Goal: Task Accomplishment & Management: Use online tool/utility

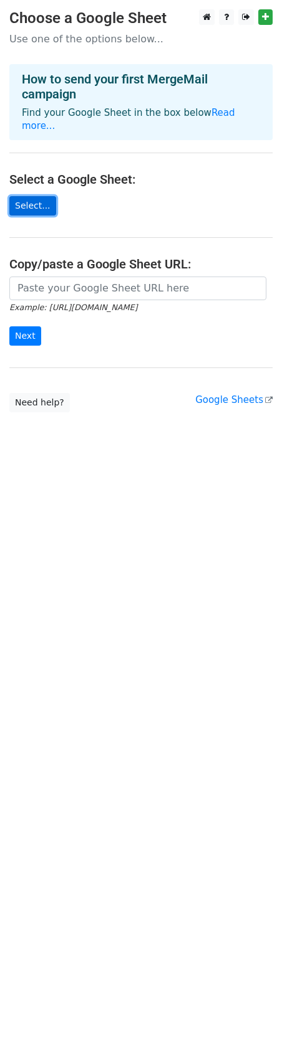
click at [42, 196] on link "Select..." at bounding box center [32, 205] width 47 height 19
click at [216, 394] on link "Google Sheets" at bounding box center [233, 399] width 77 height 11
click at [39, 196] on link "Select..." at bounding box center [32, 205] width 47 height 19
click at [31, 196] on link "Select..." at bounding box center [32, 205] width 47 height 19
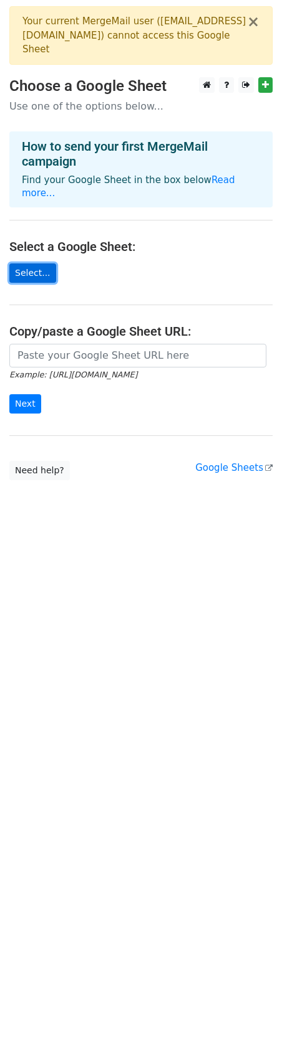
click at [26, 264] on link "Select..." at bounding box center [32, 273] width 47 height 19
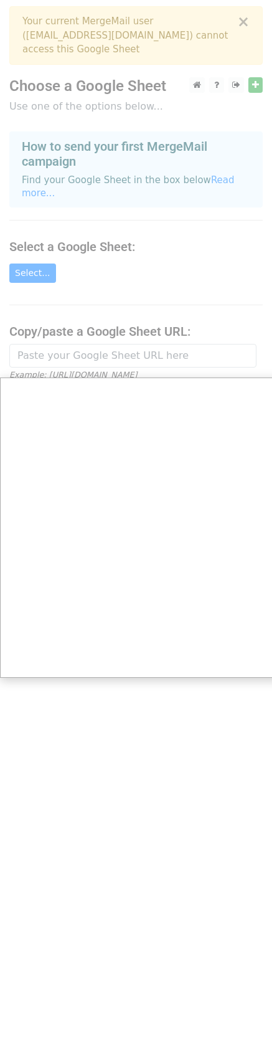
scroll to position [9, 0]
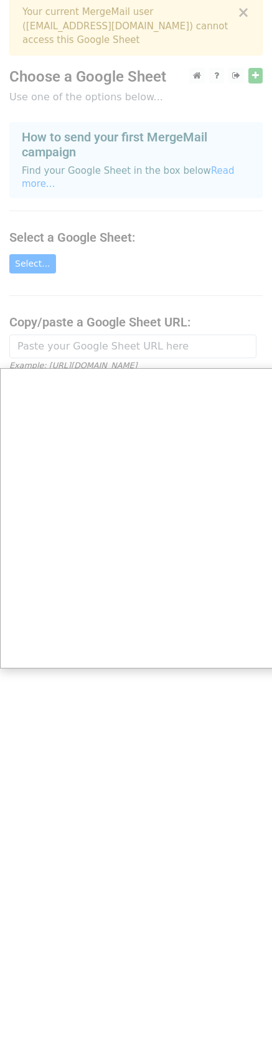
click at [245, 14] on div at bounding box center [141, 518] width 282 height 1055
click at [248, 12] on div at bounding box center [141, 518] width 282 height 1055
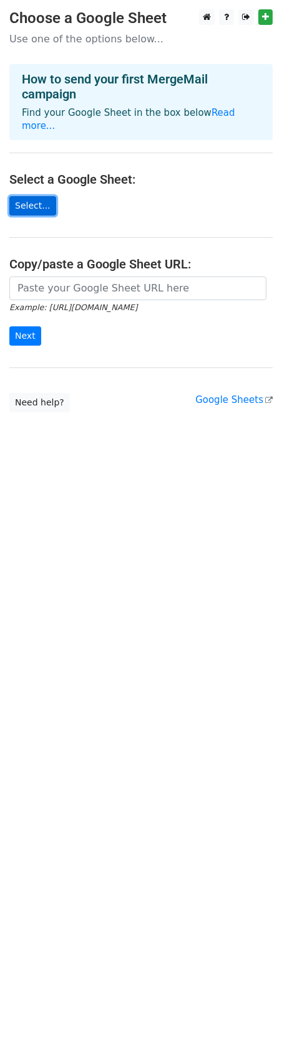
click at [34, 196] on link "Select..." at bounding box center [32, 205] width 47 height 19
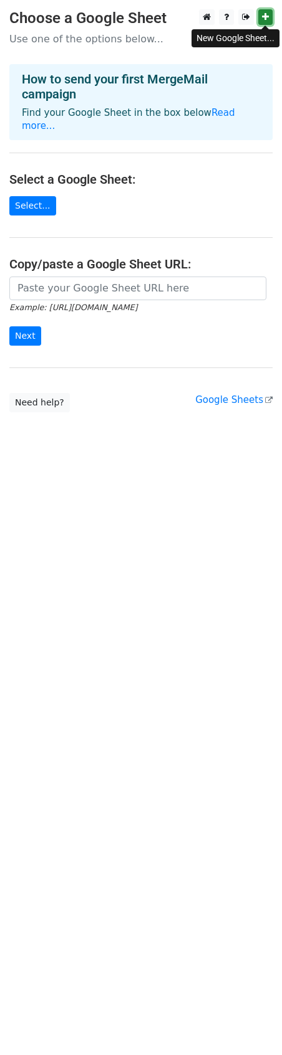
click at [264, 19] on icon at bounding box center [265, 16] width 7 height 9
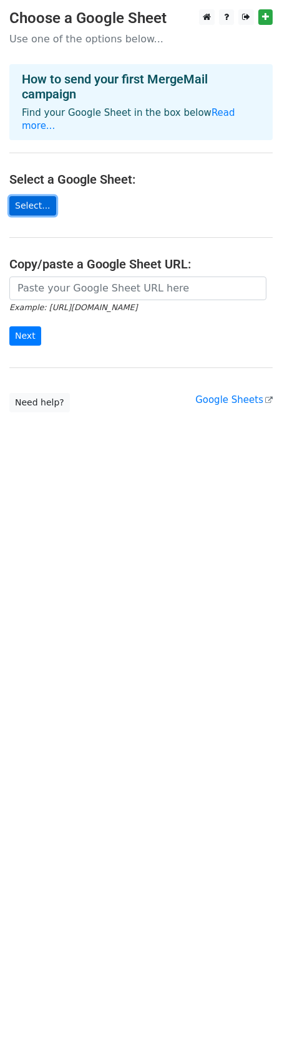
click at [47, 196] on link "Select..." at bounding box center [32, 205] width 47 height 19
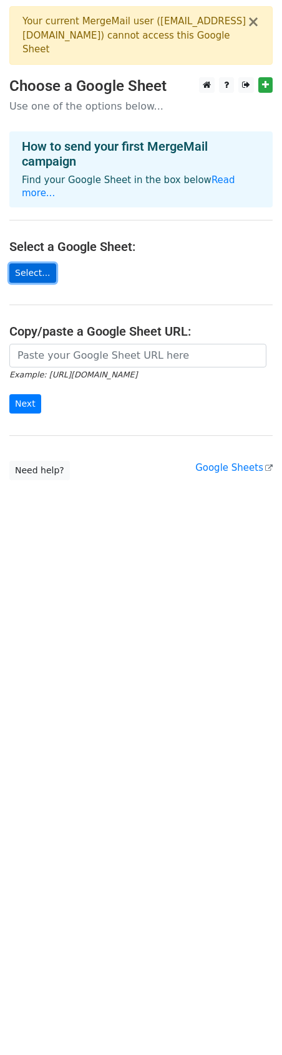
click at [35, 264] on link "Select..." at bounding box center [32, 273] width 47 height 19
click at [255, 26] on button "×" at bounding box center [253, 21] width 12 height 15
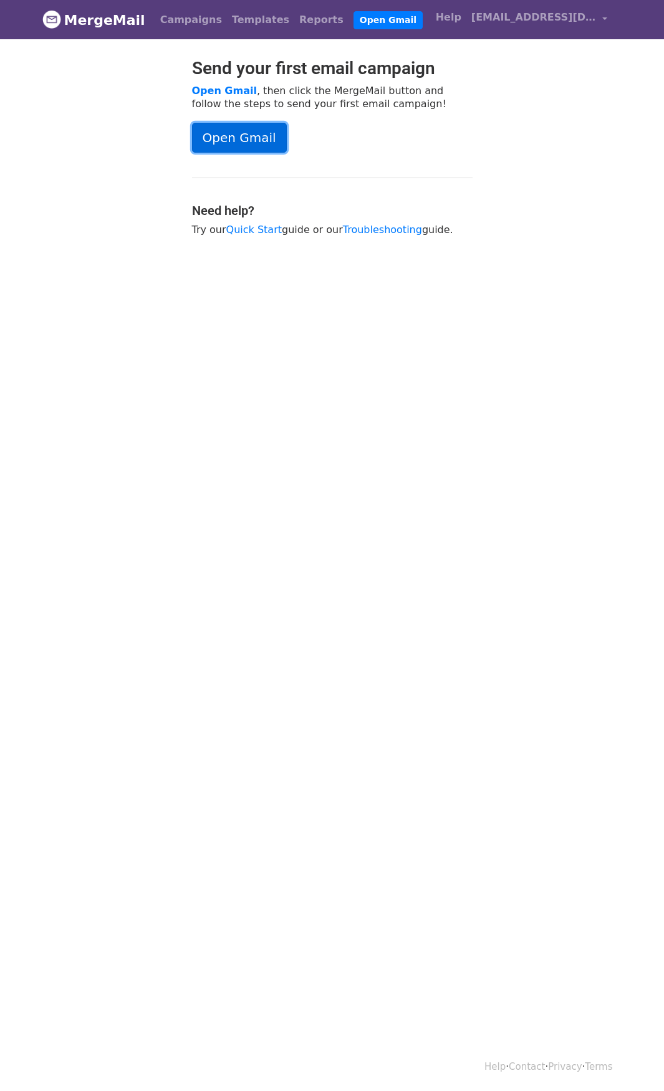
click at [225, 136] on link "Open Gmail" at bounding box center [239, 138] width 95 height 30
click at [602, 19] on link "adaptivelocal151@gmail.com" at bounding box center [539, 19] width 146 height 29
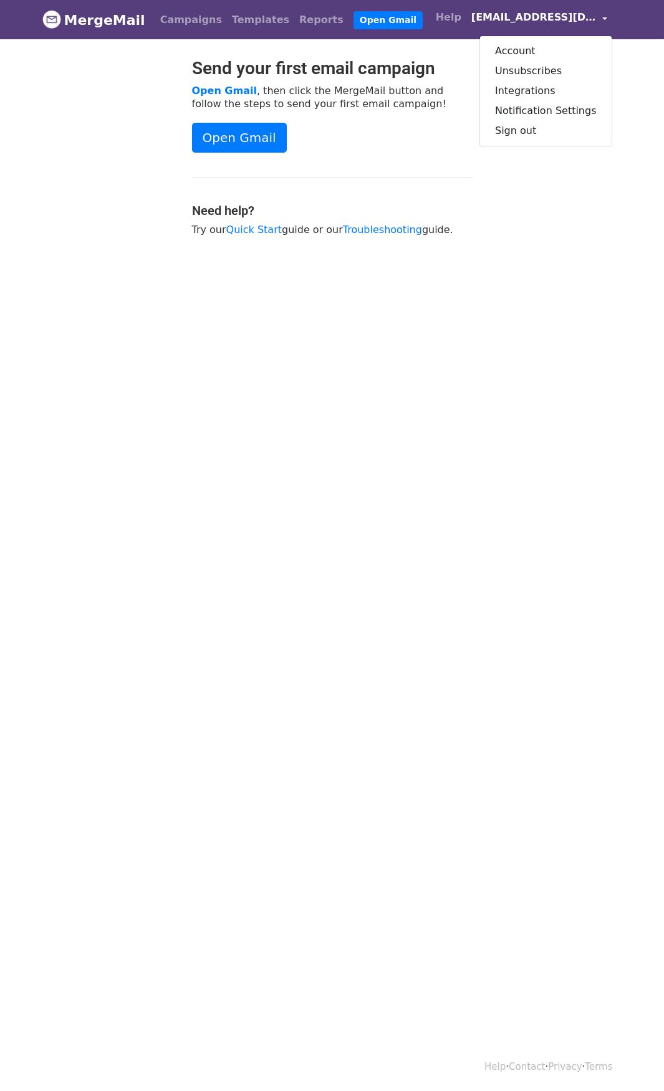
click at [602, 19] on link "adaptivelocal151@gmail.com" at bounding box center [539, 19] width 146 height 29
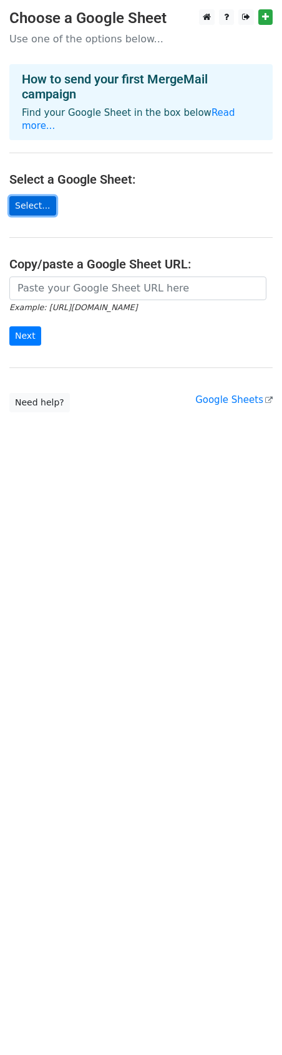
click at [41, 196] on link "Select..." at bounding box center [32, 205] width 47 height 19
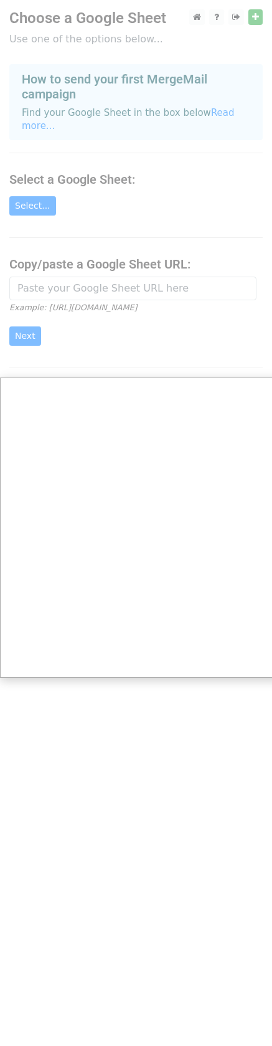
scroll to position [9, 0]
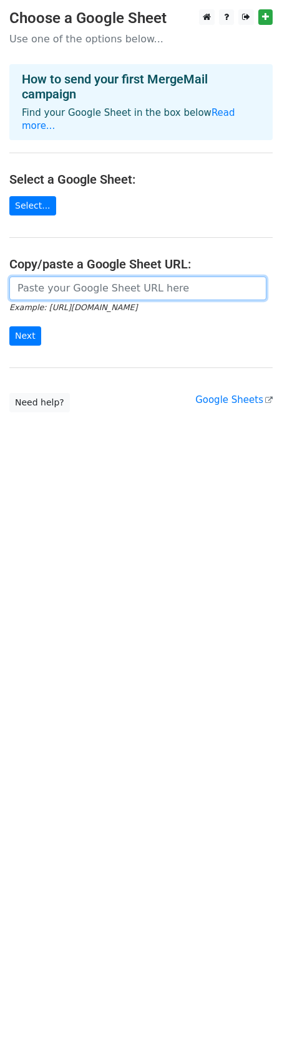
paste input "[URL][DOMAIN_NAME]"
type input "[URL][DOMAIN_NAME]"
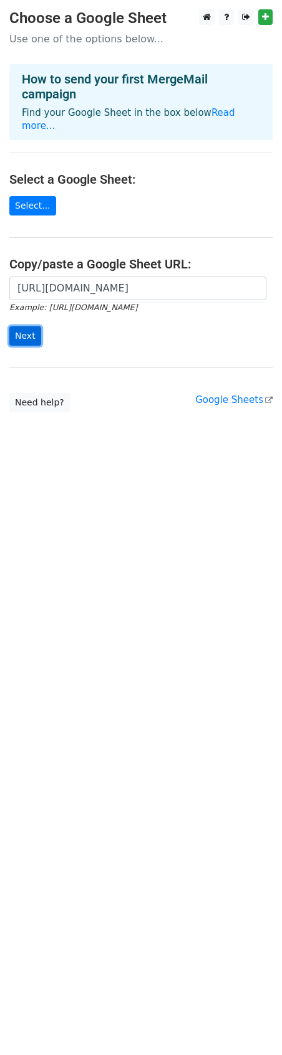
scroll to position [0, 0]
click at [26, 326] on input "Next" at bounding box center [25, 335] width 32 height 19
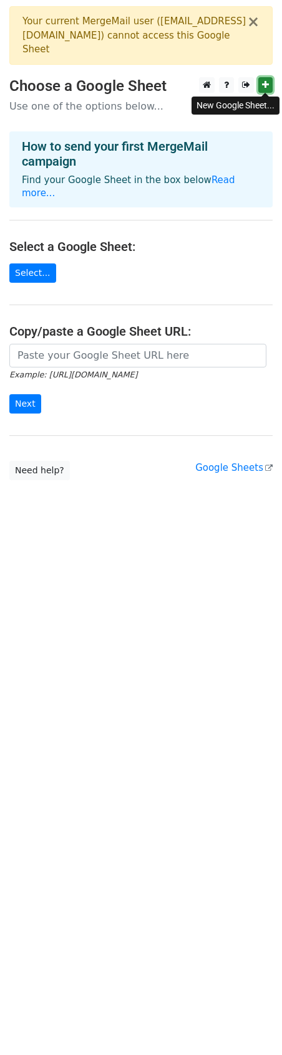
click at [265, 84] on icon at bounding box center [265, 84] width 7 height 9
click at [255, 26] on button "×" at bounding box center [253, 21] width 12 height 15
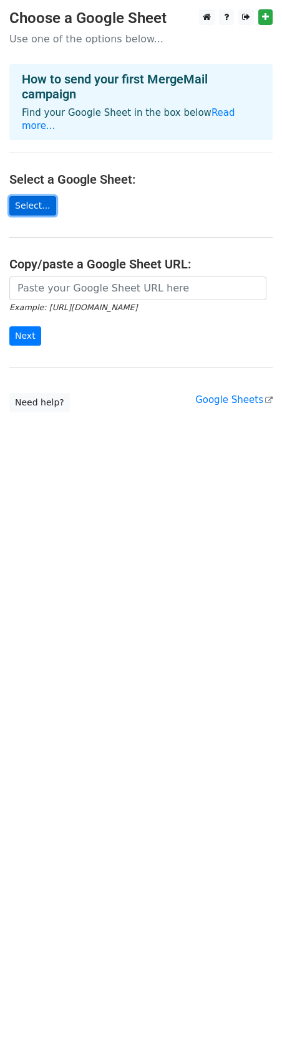
click at [37, 196] on link "Select..." at bounding box center [32, 205] width 47 height 19
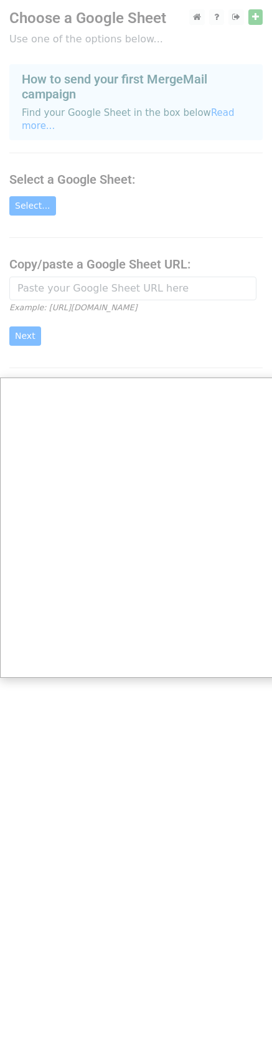
drag, startPoint x: 69, startPoint y: 274, endPoint x: 41, endPoint y: 273, distance: 27.4
drag, startPoint x: 41, startPoint y: 273, endPoint x: 29, endPoint y: 275, distance: 12.0
click at [29, 275] on div at bounding box center [141, 527] width 282 height 1055
click at [255, 17] on div at bounding box center [141, 527] width 282 height 1055
click at [257, 17] on div at bounding box center [141, 527] width 282 height 1055
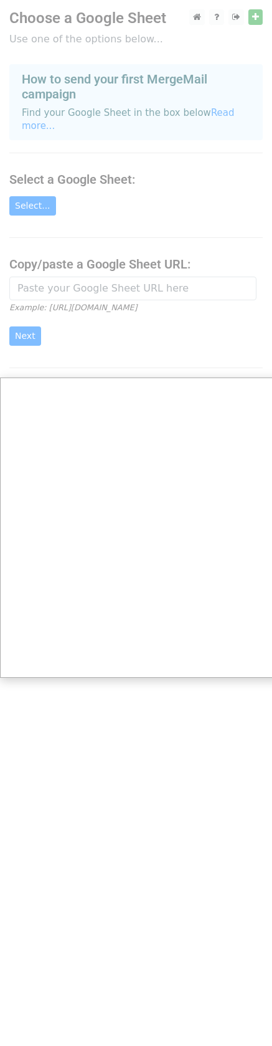
click at [257, 17] on div at bounding box center [141, 527] width 282 height 1055
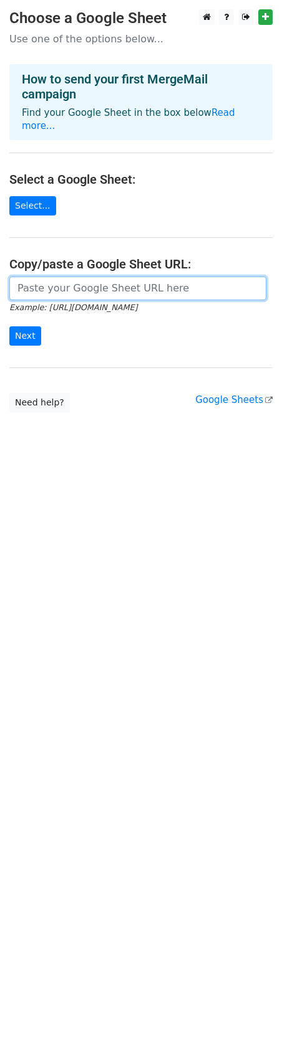
paste input "[URL][DOMAIN_NAME]"
type input "[URL][DOMAIN_NAME]"
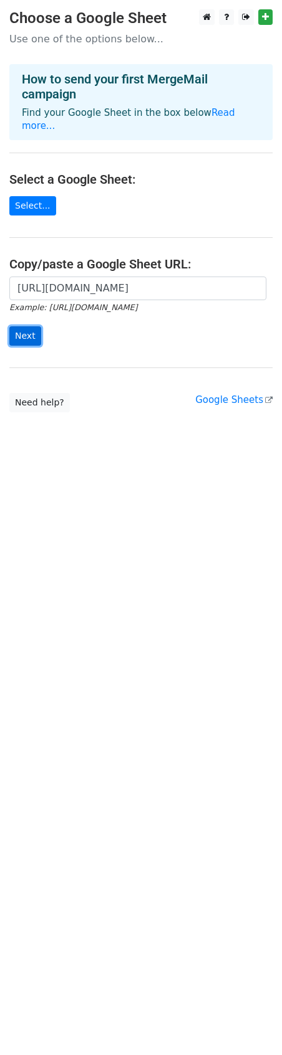
scroll to position [0, 0]
click at [20, 326] on input "Next" at bounding box center [25, 335] width 32 height 19
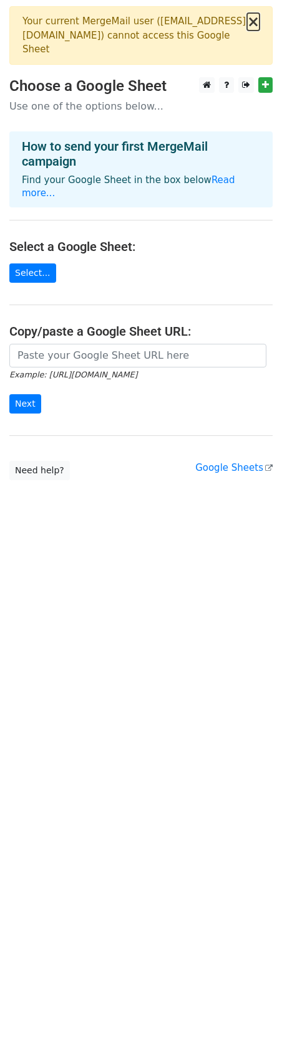
click at [253, 21] on button "×" at bounding box center [253, 21] width 12 height 15
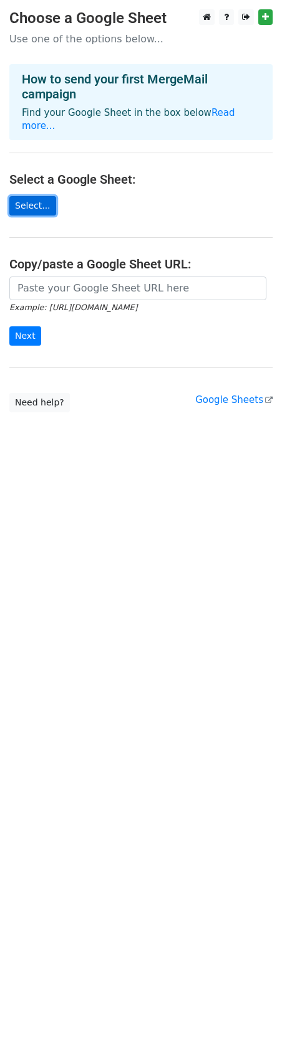
click at [32, 196] on link "Select..." at bounding box center [32, 205] width 47 height 19
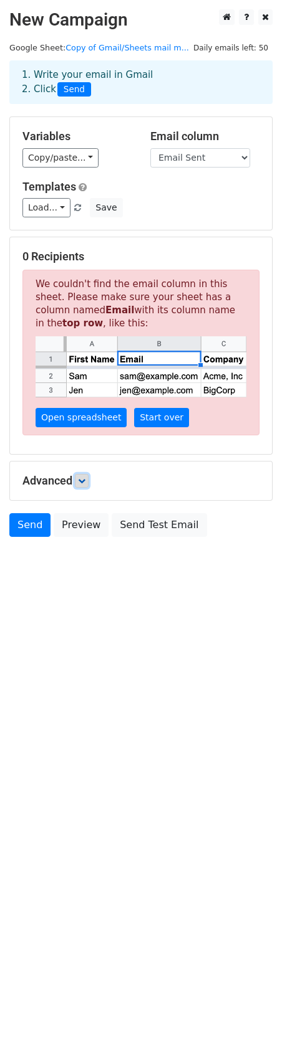
click at [83, 478] on icon at bounding box center [81, 480] width 7 height 7
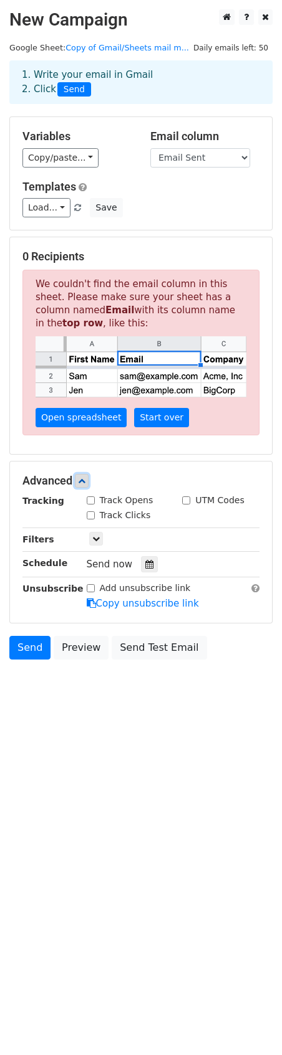
click at [83, 478] on icon at bounding box center [81, 480] width 7 height 7
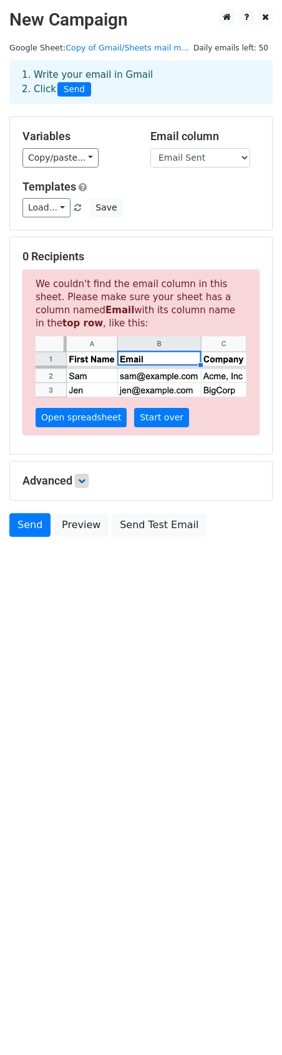
click at [113, 77] on div "1. Write your email in Gmail 2. Click Send" at bounding box center [140, 82] width 257 height 29
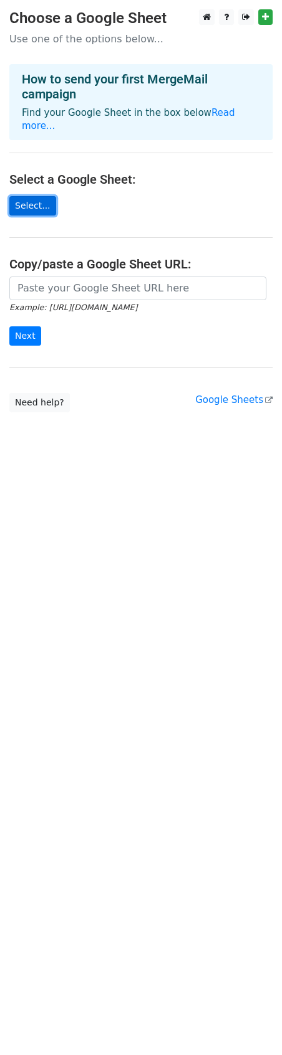
click at [20, 196] on link "Select..." at bounding box center [32, 205] width 47 height 19
click at [24, 196] on link "Select..." at bounding box center [32, 205] width 47 height 19
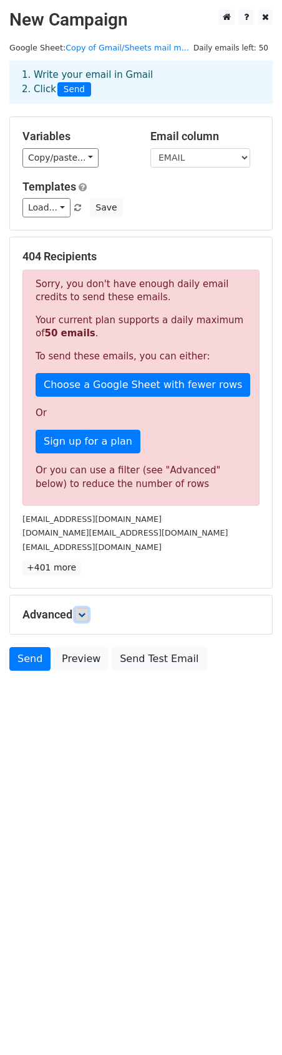
click at [85, 614] on icon at bounding box center [81, 614] width 7 height 7
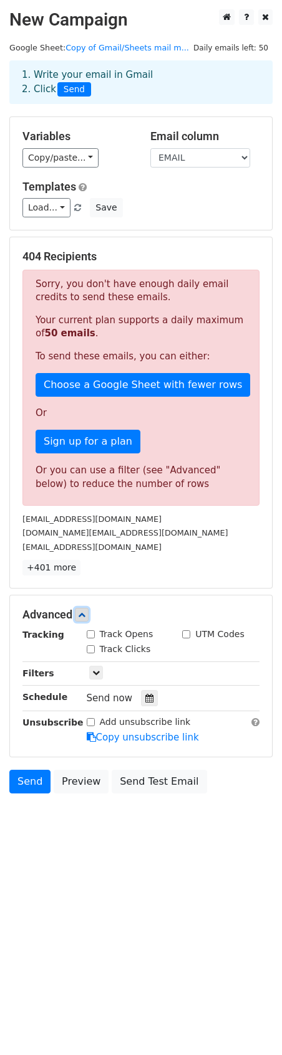
click at [85, 614] on icon at bounding box center [81, 614] width 7 height 7
